Goal: Information Seeking & Learning: Learn about a topic

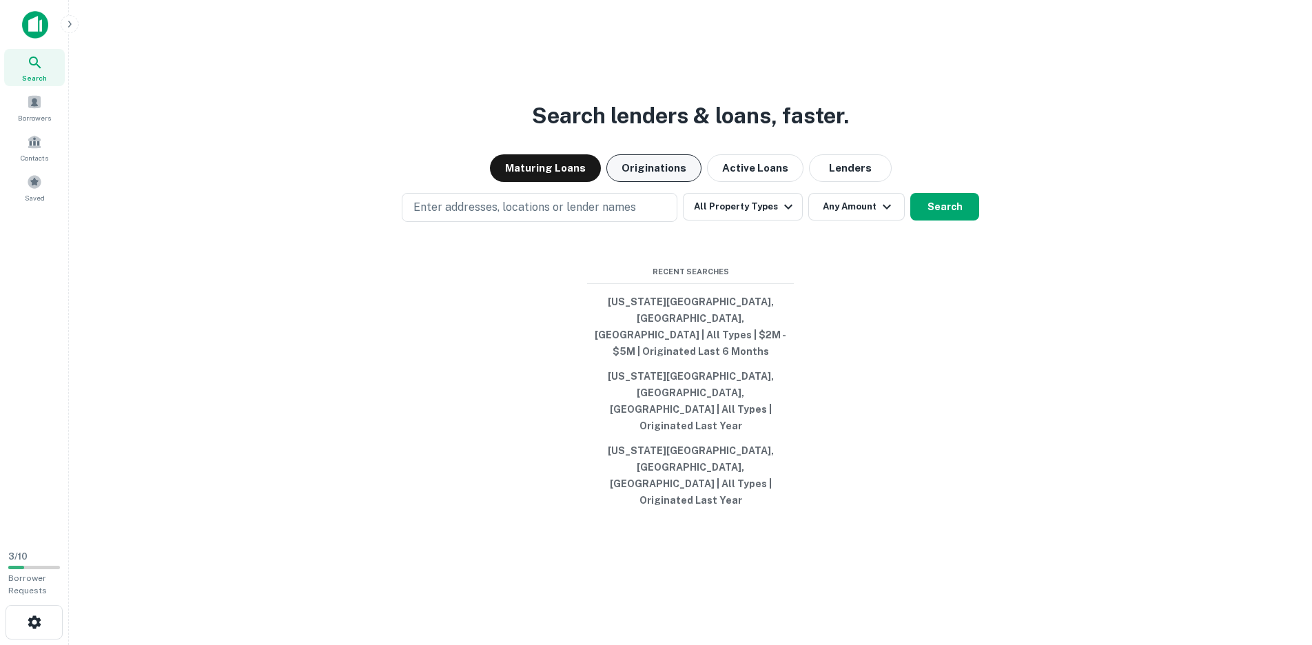
click at [671, 182] on button "Originations" at bounding box center [653, 168] width 95 height 28
click at [752, 182] on button "Active Loans" at bounding box center [755, 168] width 96 height 28
click at [645, 182] on button "Originations" at bounding box center [653, 168] width 95 height 28
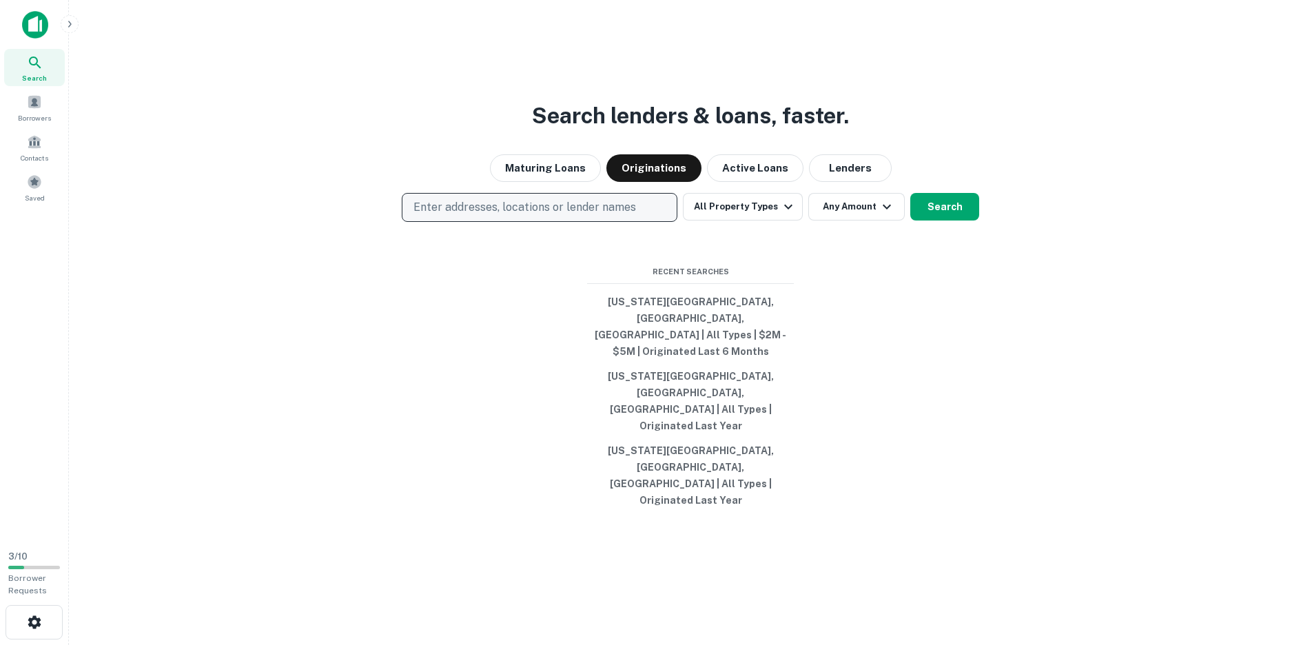
click at [494, 216] on p "Enter addresses, locations or lender names" at bounding box center [525, 207] width 223 height 17
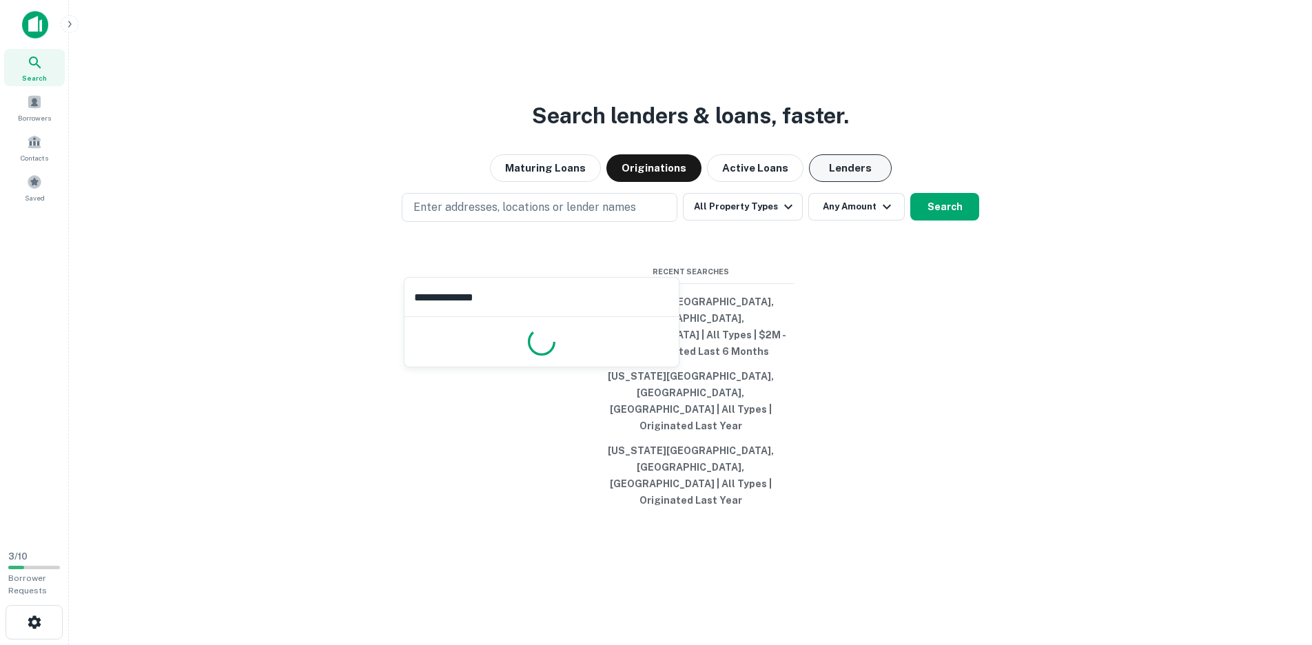
type input "**********"
click at [845, 182] on button "Lenders" at bounding box center [850, 168] width 83 height 28
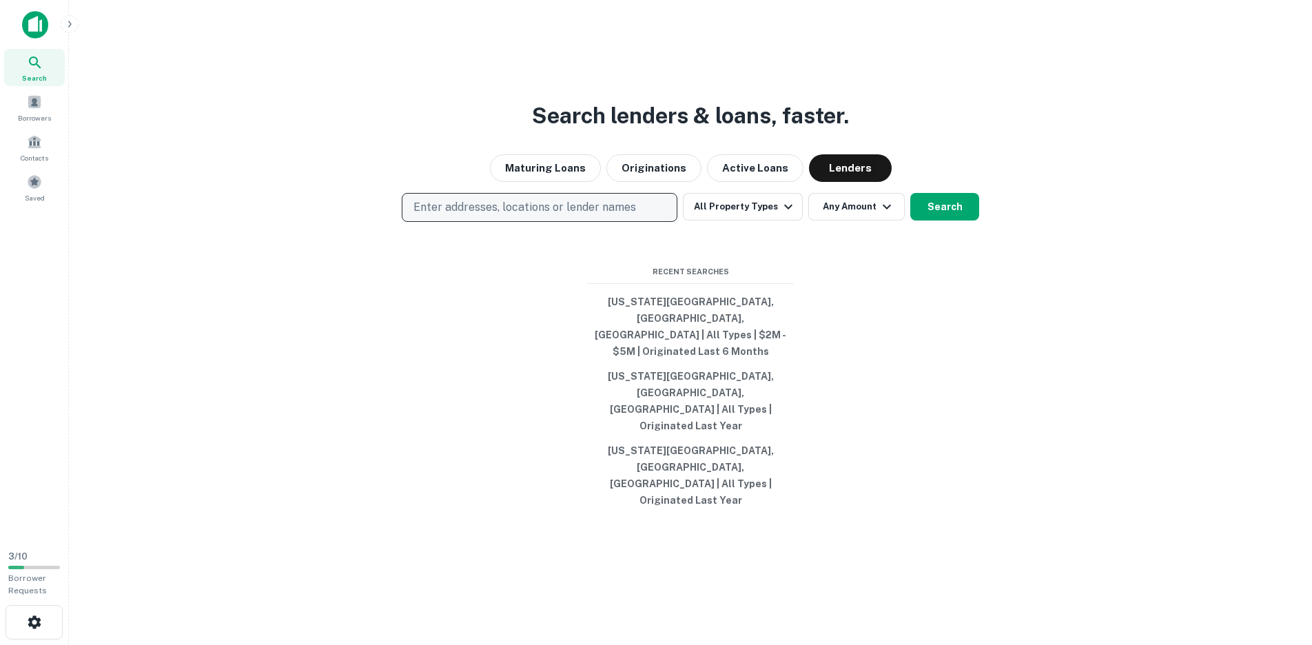
click at [493, 216] on p "Enter addresses, locations or lender names" at bounding box center [525, 207] width 223 height 17
type input "*"
type input "**********"
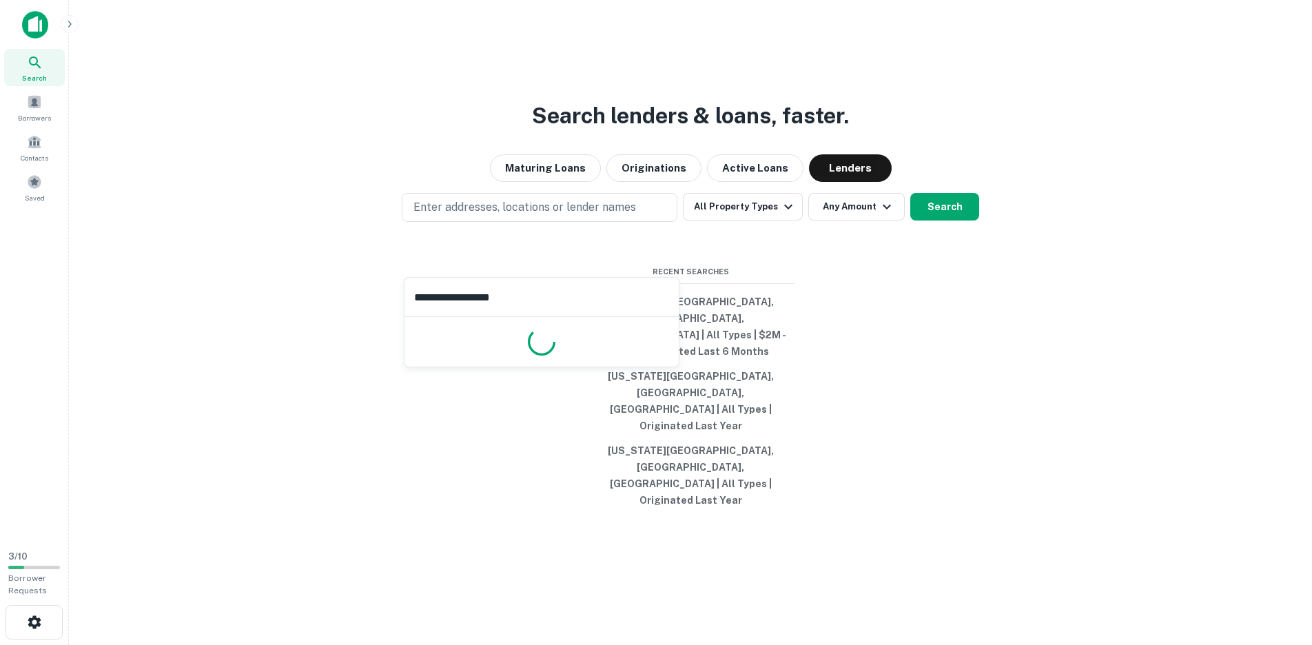
click at [559, 296] on input "**********" at bounding box center [542, 297] width 274 height 39
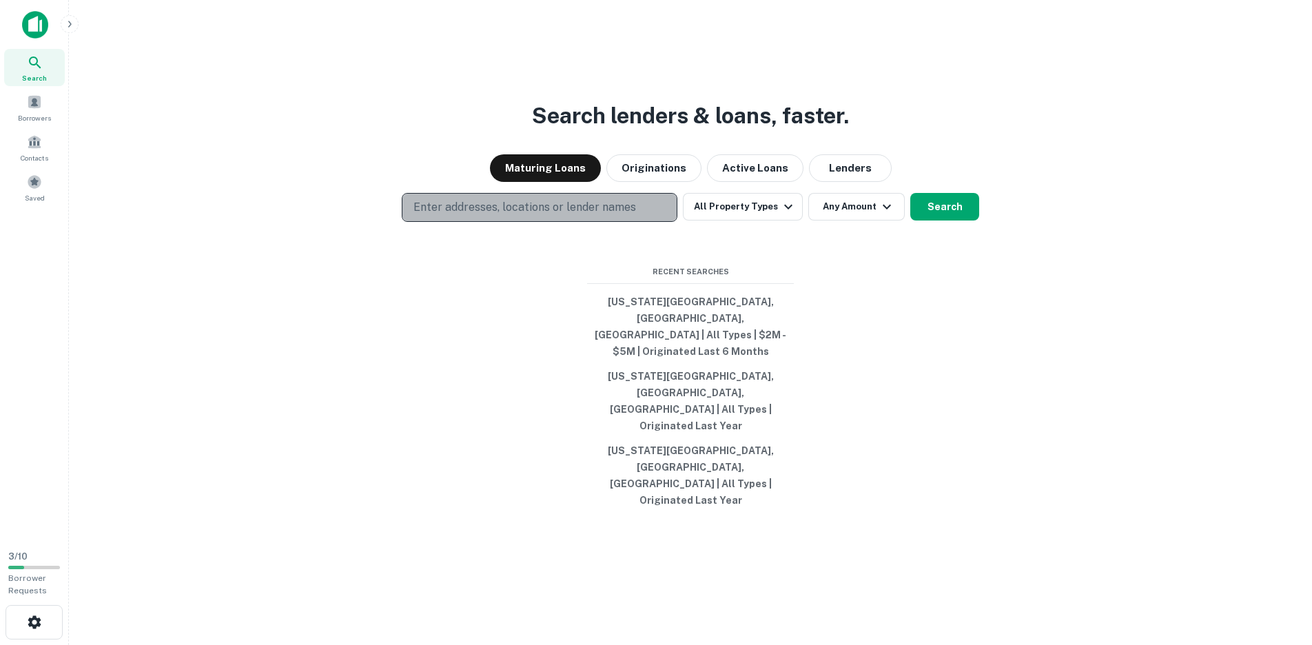
click at [536, 216] on p "Enter addresses, locations or lender names" at bounding box center [525, 207] width 223 height 17
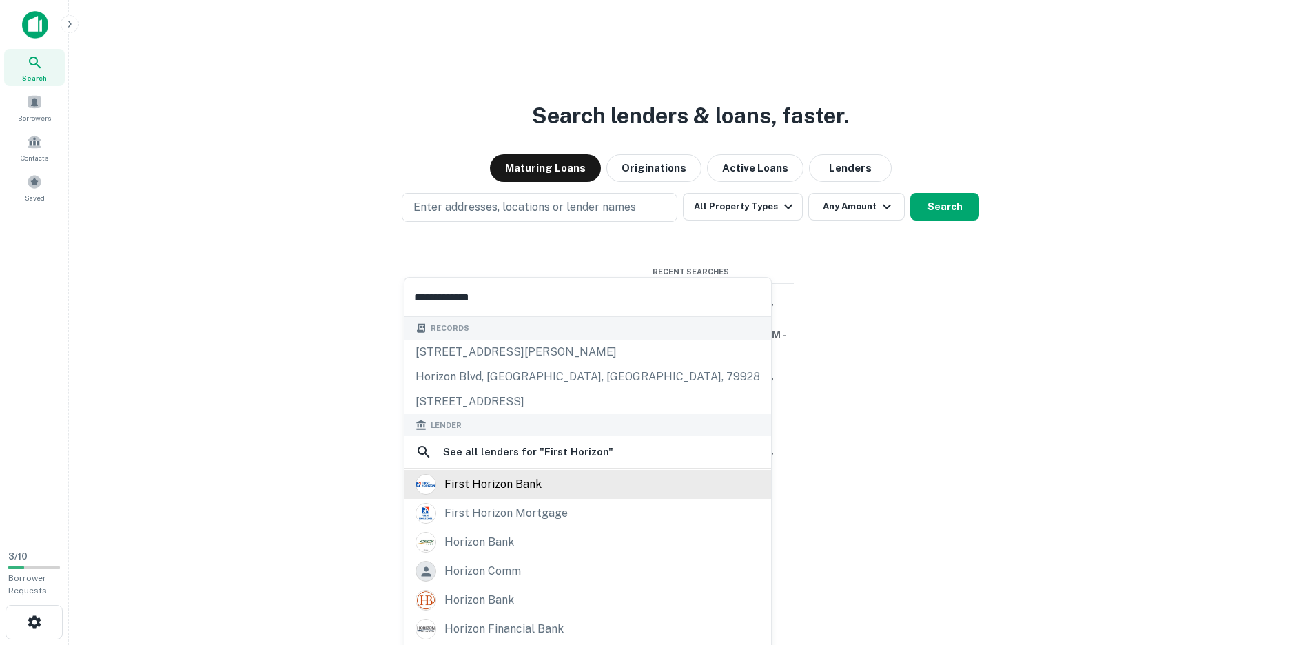
type input "**********"
click at [488, 480] on div "first horizon bank" at bounding box center [493, 484] width 97 height 21
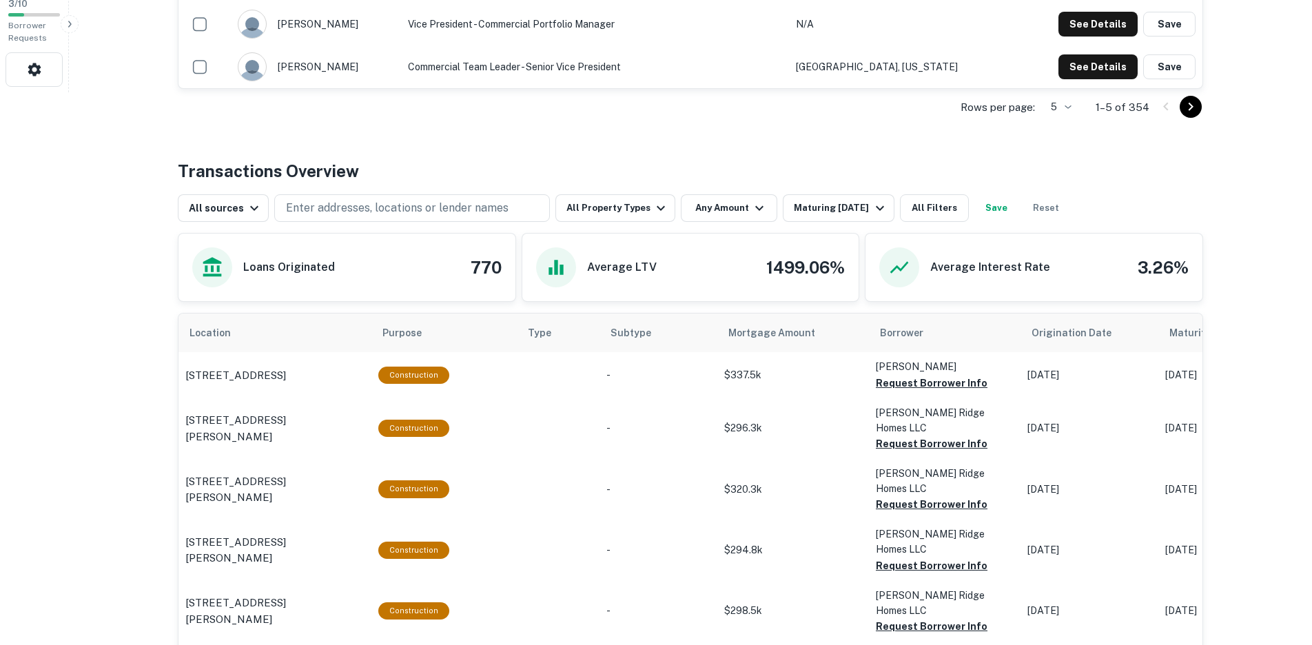
scroll to position [556, 0]
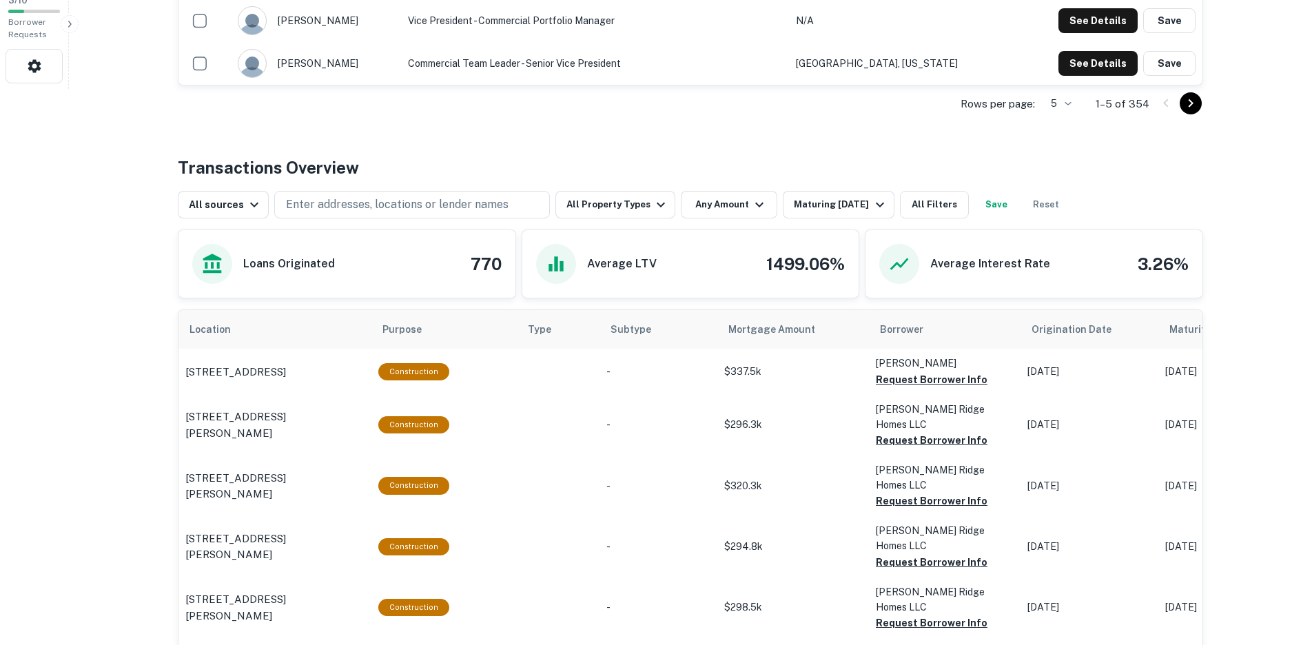
click at [383, 265] on div "Loans Originated 770" at bounding box center [346, 264] width 309 height 40
click at [274, 267] on h6 "Loans Originated" at bounding box center [289, 264] width 92 height 17
click at [397, 280] on div "Loans Originated 770" at bounding box center [346, 264] width 309 height 40
click at [613, 215] on button "All Property Types" at bounding box center [615, 205] width 120 height 28
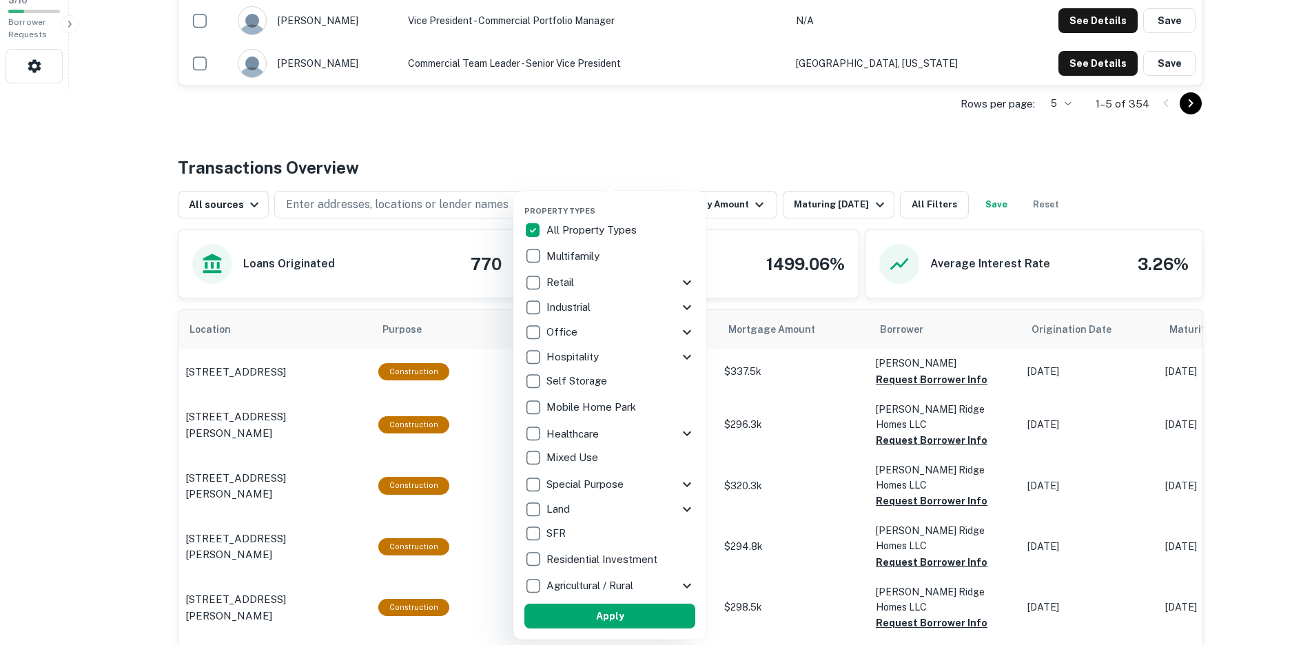
click at [562, 284] on p "Retail" at bounding box center [562, 282] width 30 height 17
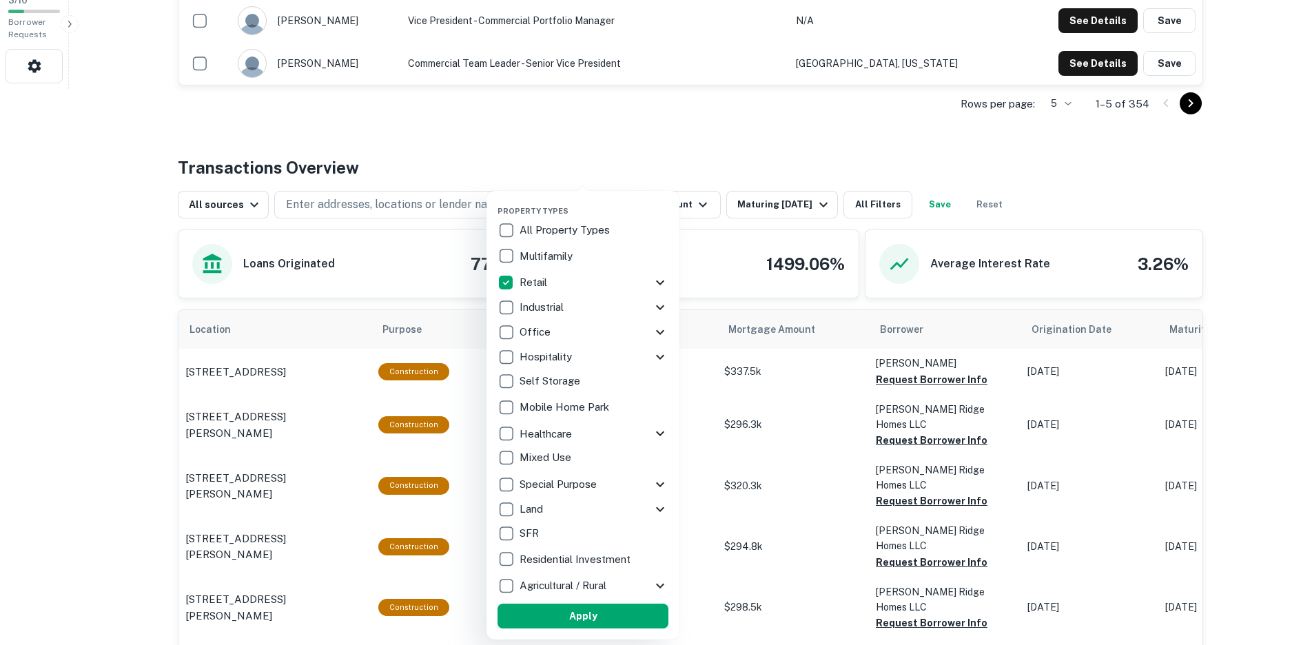
click at [576, 611] on button "Apply" at bounding box center [583, 616] width 171 height 25
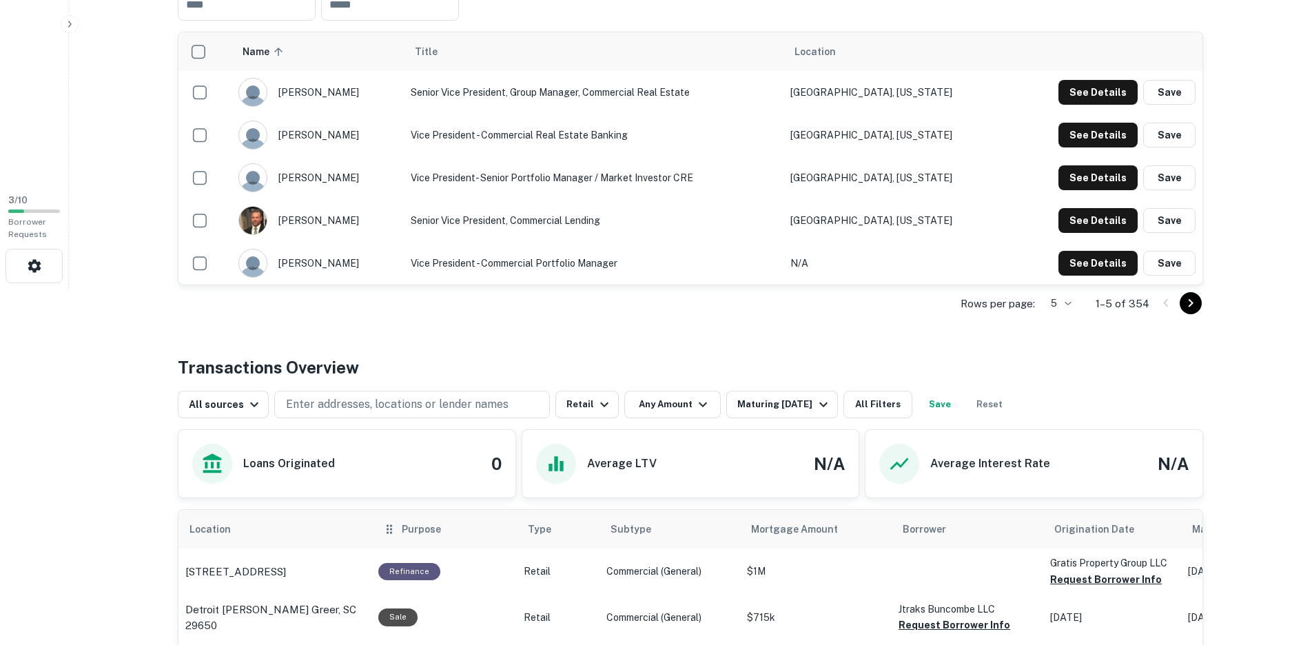
scroll to position [28, 0]
